Goal: Task Accomplishment & Management: Manage account settings

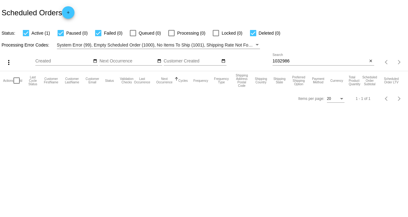
drag, startPoint x: 0, startPoint y: 0, endPoint x: 308, endPoint y: 62, distance: 313.9
click at [308, 62] on input "1032986" at bounding box center [319, 61] width 95 height 5
drag, startPoint x: 289, startPoint y: 63, endPoint x: 250, endPoint y: 64, distance: 39.1
click at [252, 63] on div "more_vert Sep Jan Feb Mar [DATE]" at bounding box center [204, 60] width 408 height 22
drag, startPoint x: 303, startPoint y: 59, endPoint x: 260, endPoint y: 60, distance: 42.8
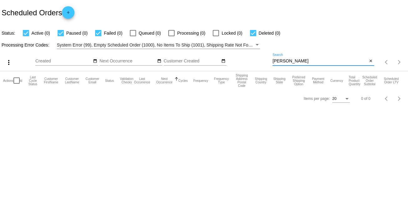
click at [260, 60] on div "more_vert Sep Jan Feb Mar [DATE]" at bounding box center [204, 60] width 408 height 22
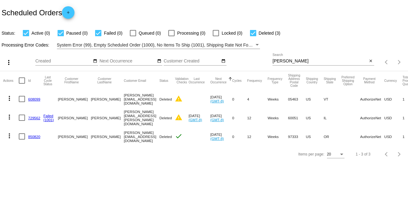
click at [299, 58] on div "[PERSON_NAME] Search" at bounding box center [319, 59] width 95 height 12
drag, startPoint x: 296, startPoint y: 63, endPoint x: 244, endPoint y: 64, distance: 52.5
click at [244, 64] on div "more_vert Sep Jan Feb Mar [DATE]" at bounding box center [204, 60] width 408 height 22
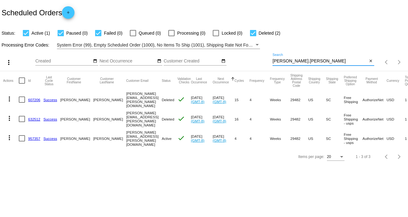
type input "[PERSON_NAME].[PERSON_NAME]"
click at [29, 137] on link "957357" at bounding box center [34, 139] width 12 height 4
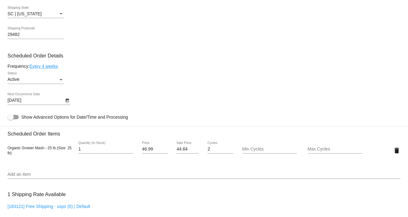
scroll to position [313, 0]
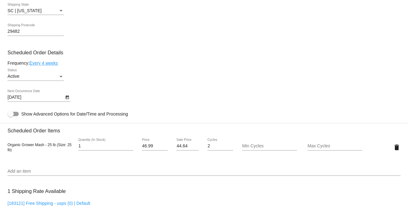
click at [21, 160] on div "Organic Grower Mash - 25 lb (Size: 25 lb) 1 Quantity (In Stock) 46.99 Price 44.…" at bounding box center [204, 147] width 393 height 27
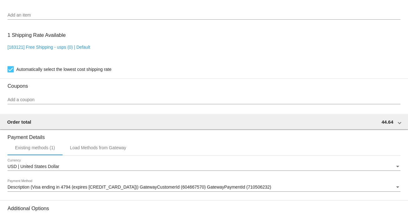
scroll to position [542, 0]
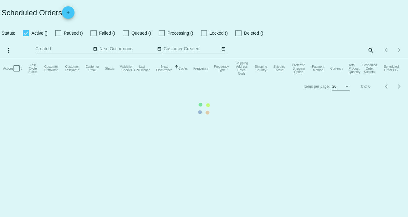
checkbox input "true"
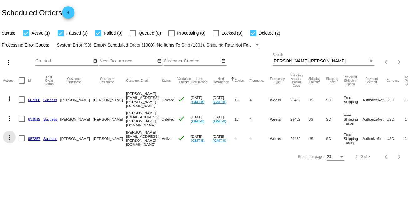
click at [10, 137] on mat-icon "more_vert" at bounding box center [10, 138] width 8 height 8
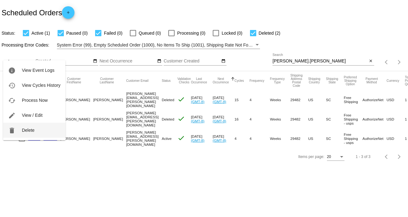
click at [46, 129] on button "delete Delete" at bounding box center [34, 130] width 62 height 15
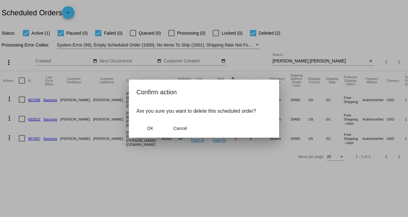
click at [148, 134] on mat-dialog-actions "OK Cancel" at bounding box center [203, 128] width 135 height 19
click at [149, 130] on span "OK" at bounding box center [150, 128] width 6 height 5
